Goal: Find specific page/section: Find specific page/section

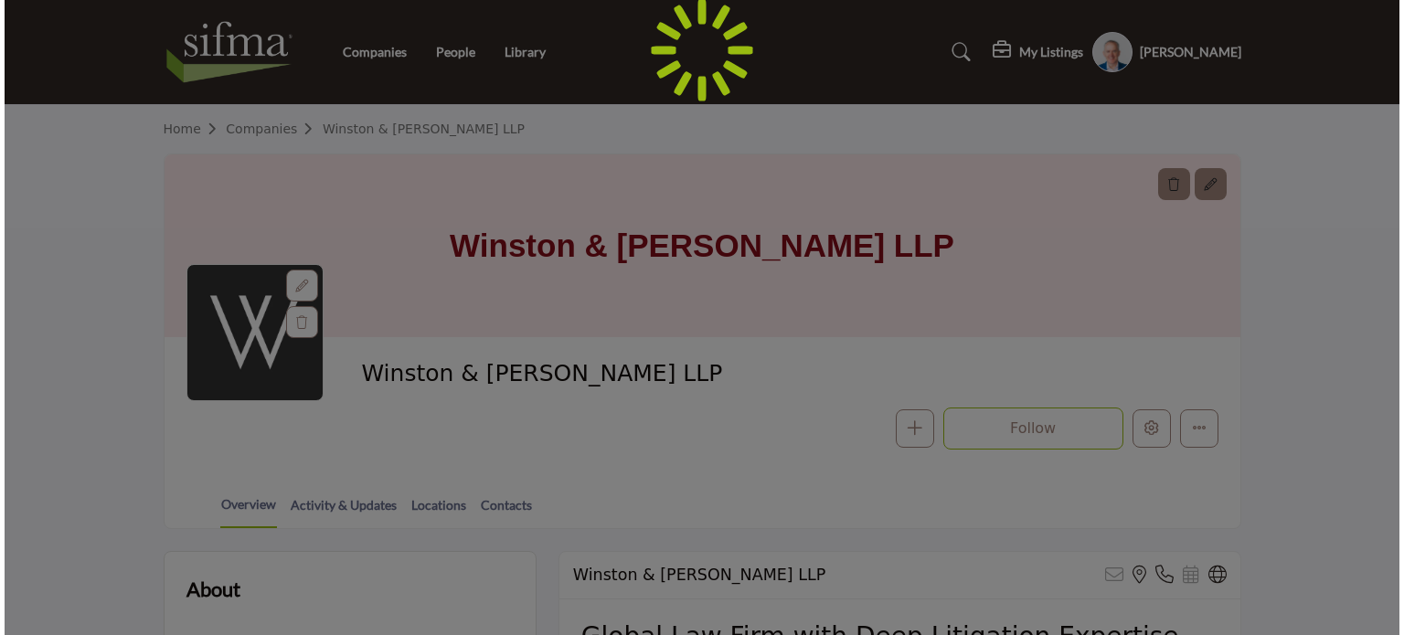
scroll to position [256, 0]
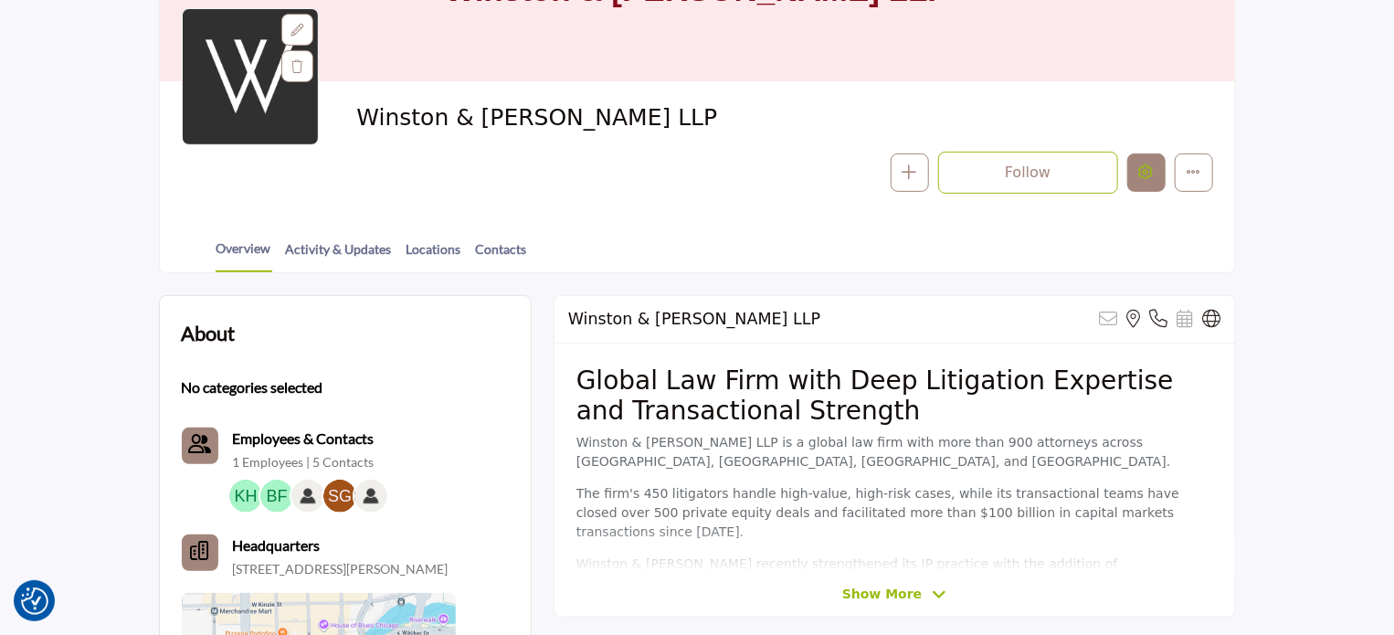
click at [1148, 175] on icon "Edit company" at bounding box center [1146, 171] width 15 height 15
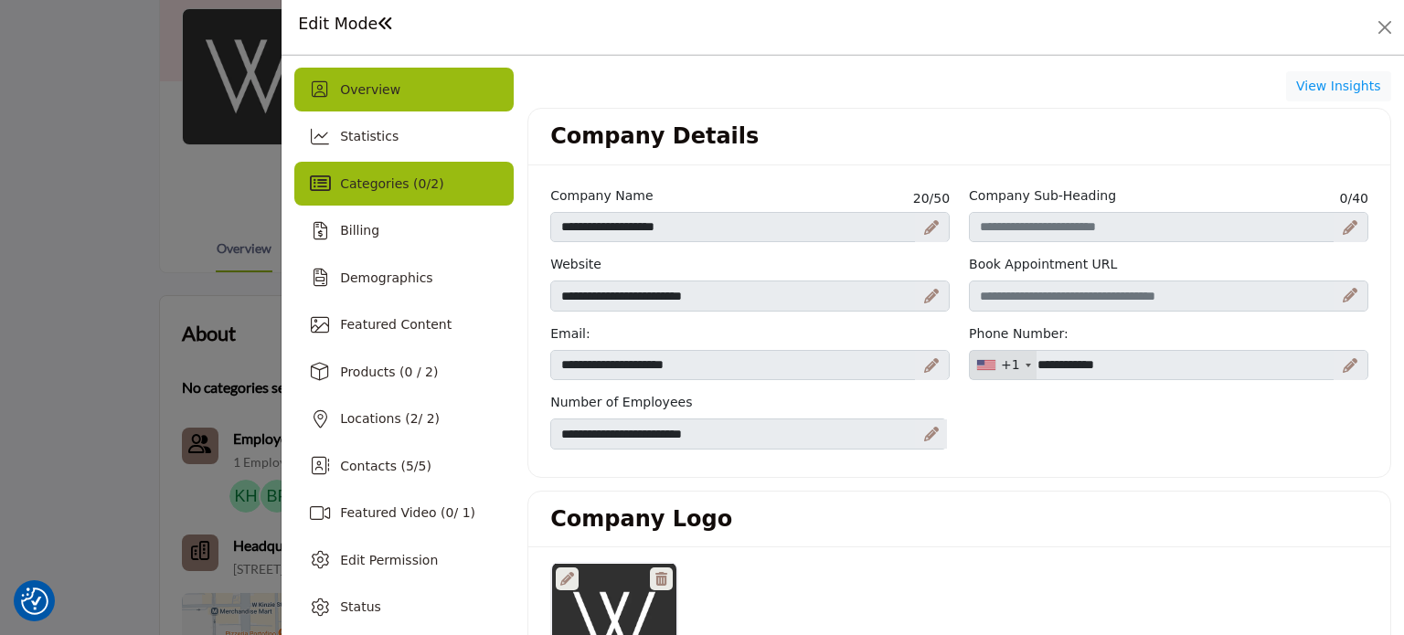
click at [433, 191] on span "Categories ( 0 / 2 )" at bounding box center [391, 183] width 103 height 15
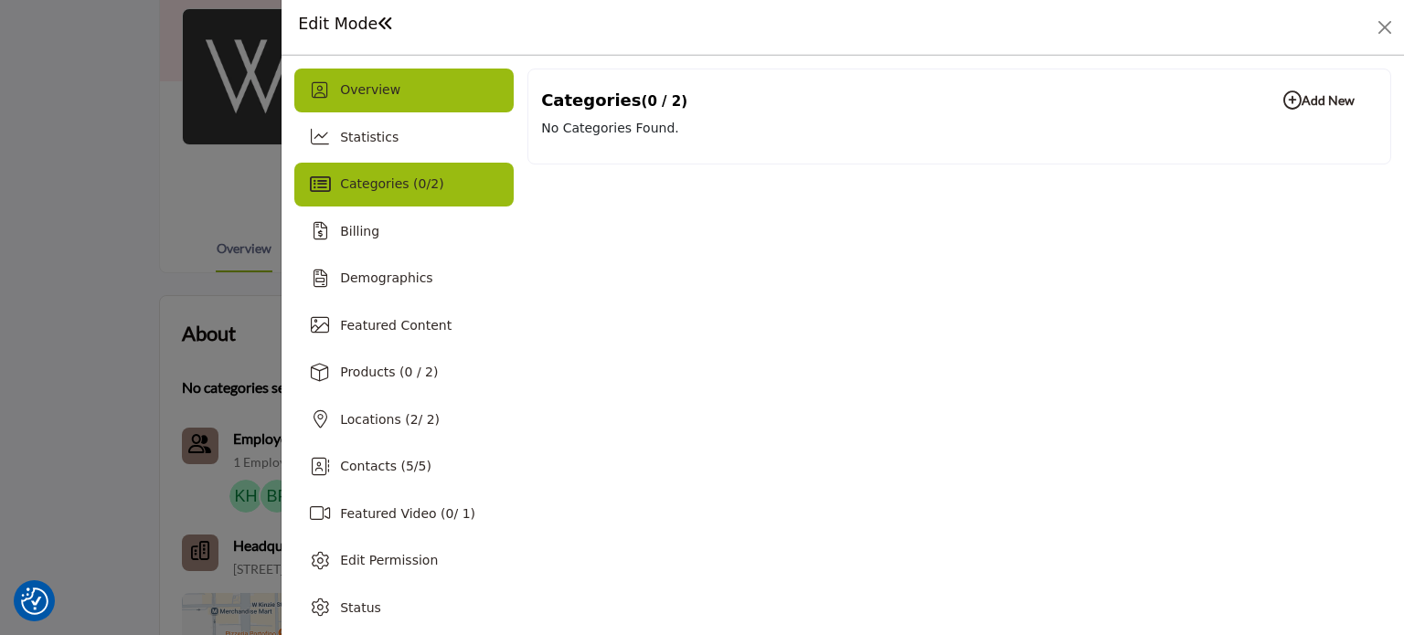
click at [400, 90] on div "Overview" at bounding box center [403, 91] width 219 height 44
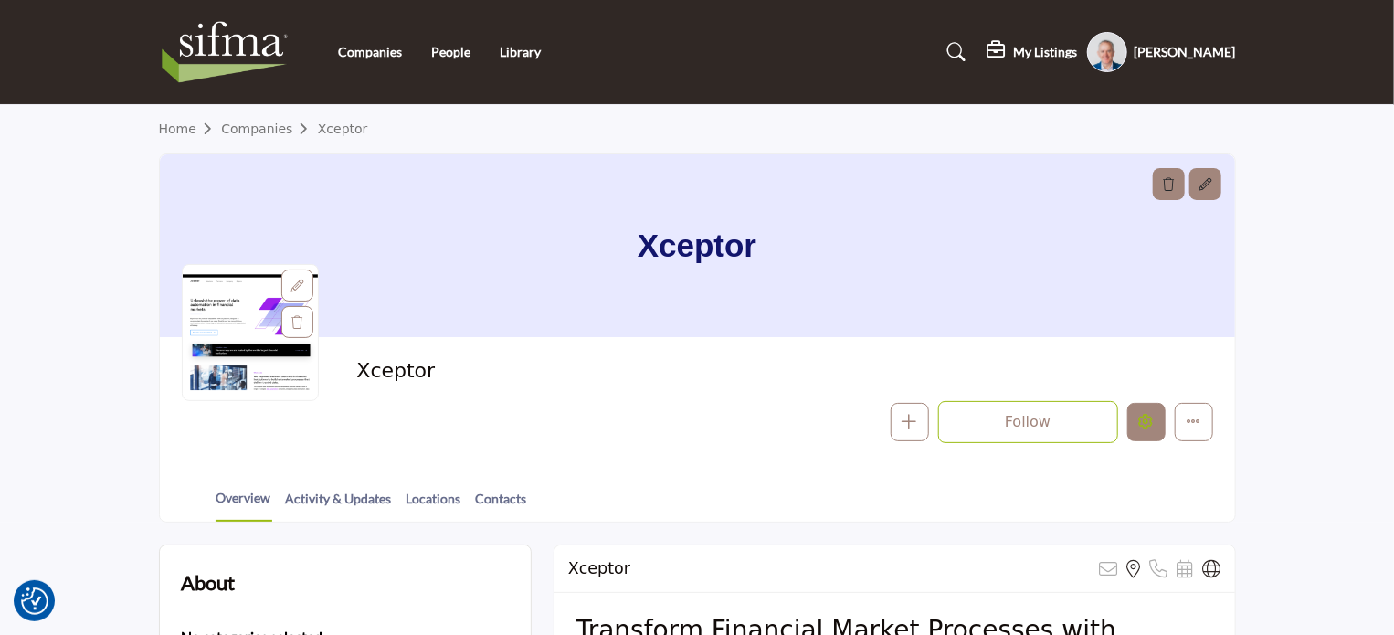
click at [1144, 425] on icon "Edit company" at bounding box center [1146, 421] width 15 height 15
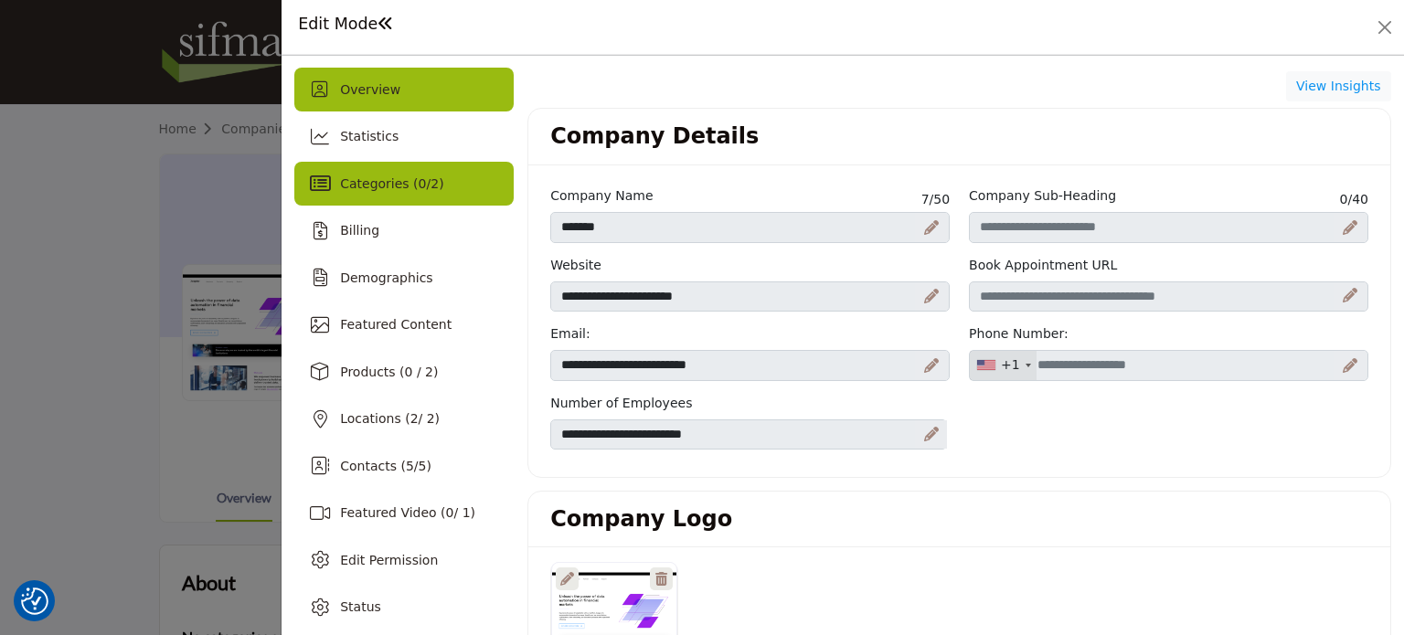
click at [327, 200] on div "Categories ( 0 / 2 )" at bounding box center [403, 184] width 219 height 44
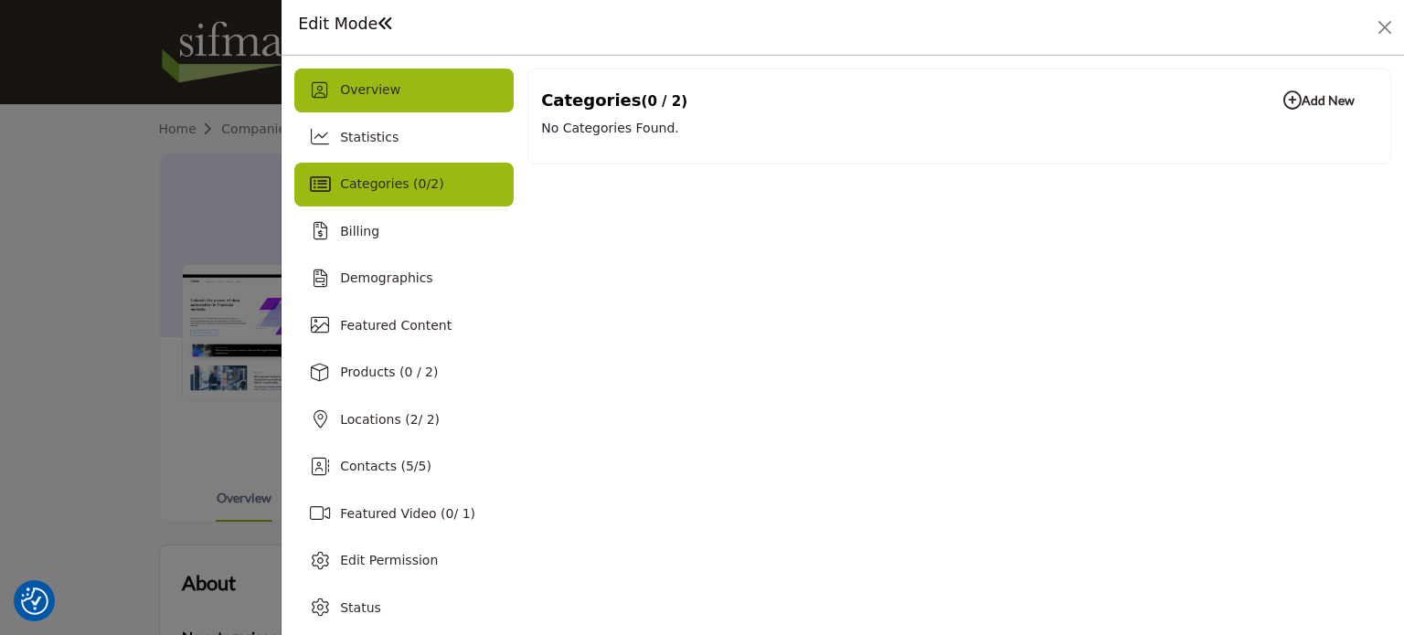
click at [408, 89] on div "Overview" at bounding box center [403, 91] width 219 height 44
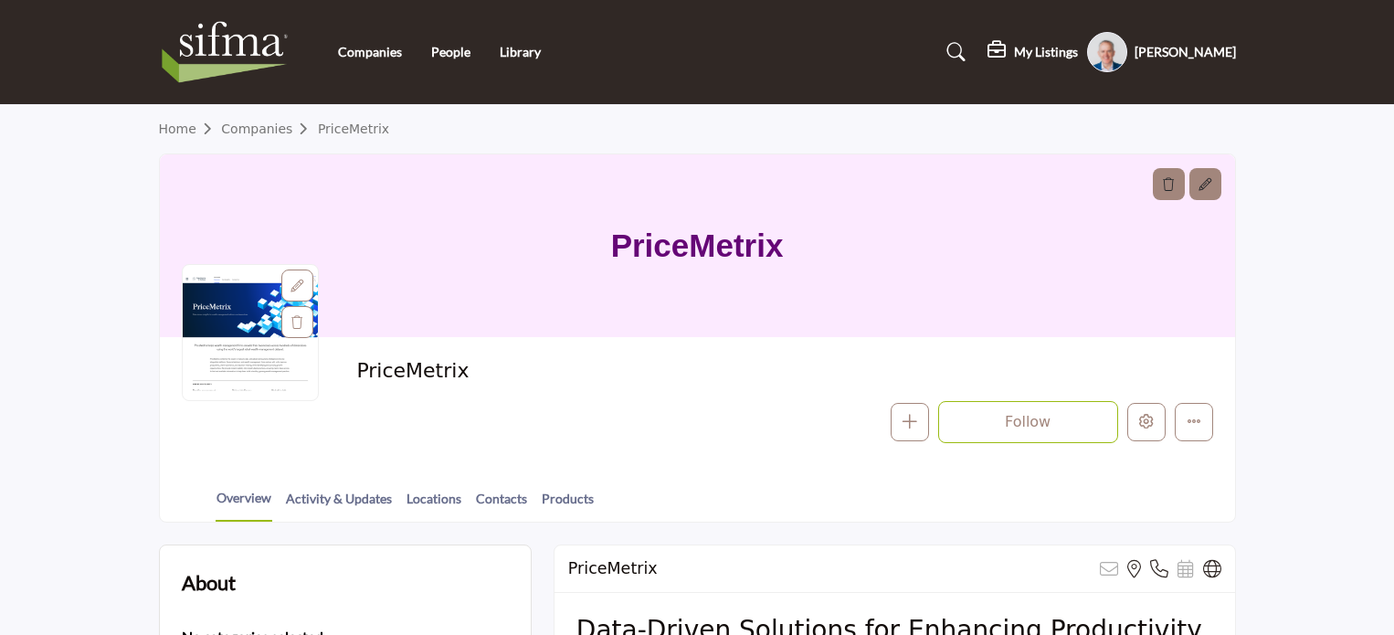
scroll to position [419, 0]
